Goal: Navigation & Orientation: Go to known website

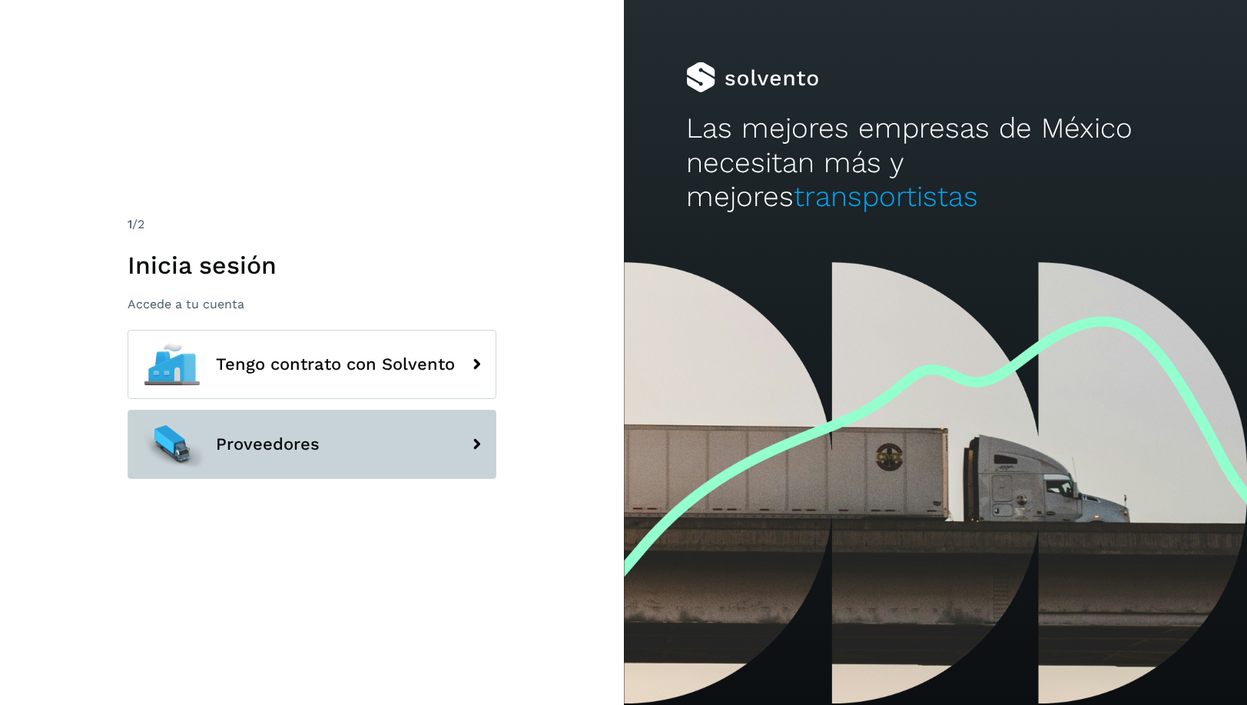
click at [478, 440] on icon at bounding box center [476, 444] width 31 height 31
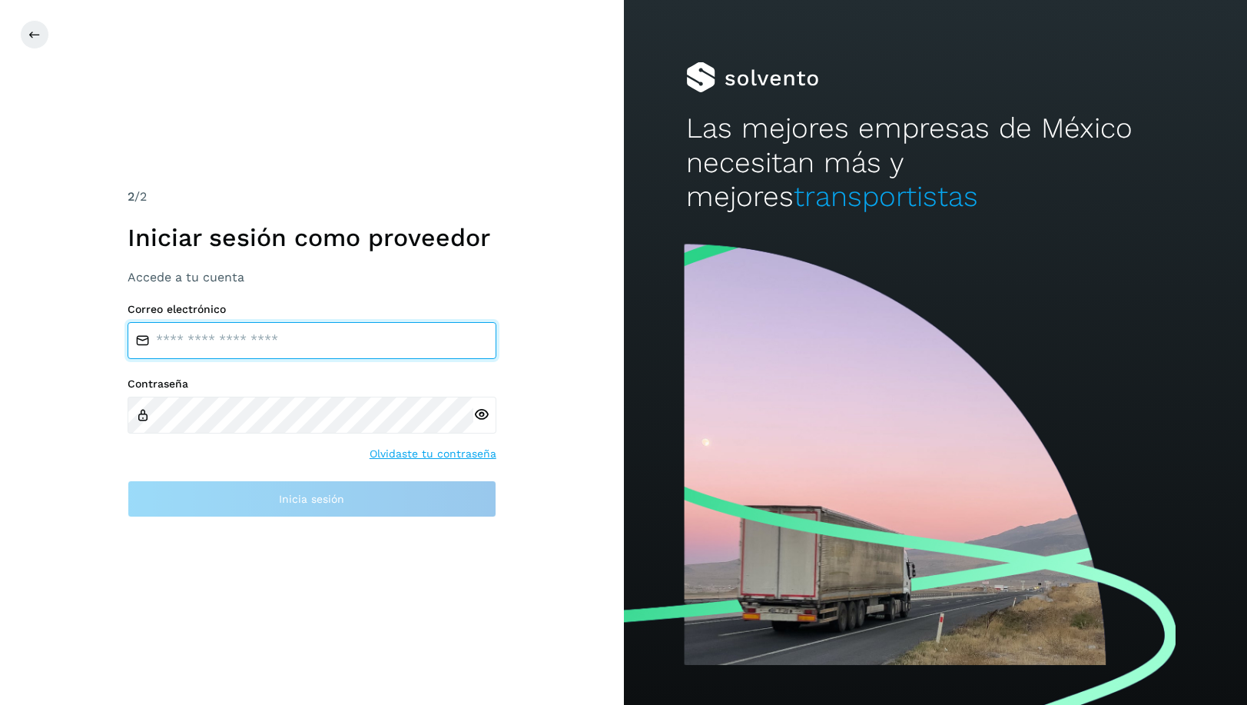
click at [345, 336] on input "email" at bounding box center [312, 340] width 369 height 37
click at [34, 35] on icon at bounding box center [34, 34] width 12 height 12
